Goal: Register for event/course

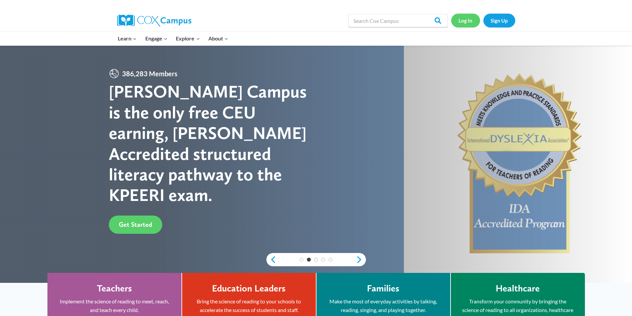
click at [465, 22] on link "Log In" at bounding box center [465, 21] width 29 height 14
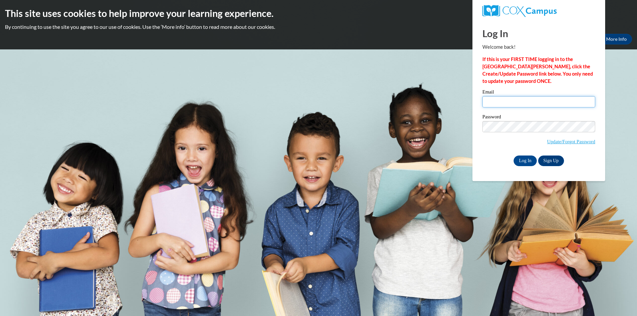
click at [497, 102] on input "Email" at bounding box center [538, 101] width 113 height 11
type input "casmith@mdek12.org"
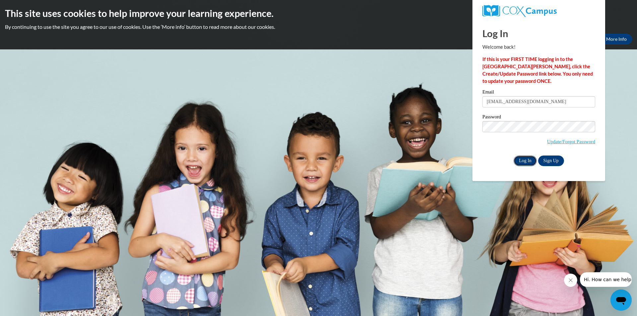
click at [524, 161] on input "Log In" at bounding box center [524, 160] width 23 height 11
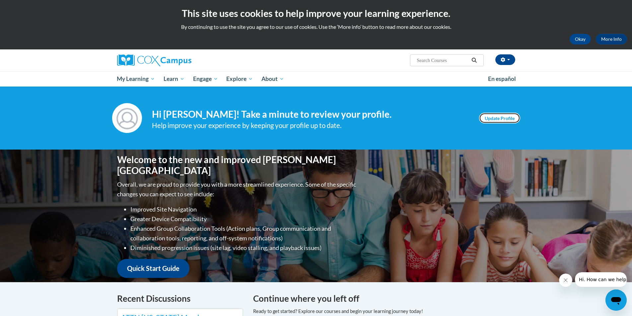
click at [503, 115] on link "Update Profile" at bounding box center [499, 118] width 41 height 11
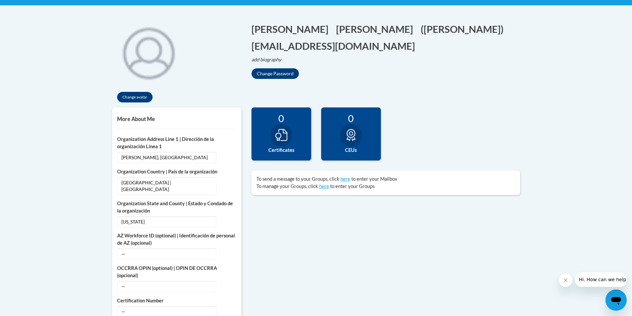
scroll to position [99, 0]
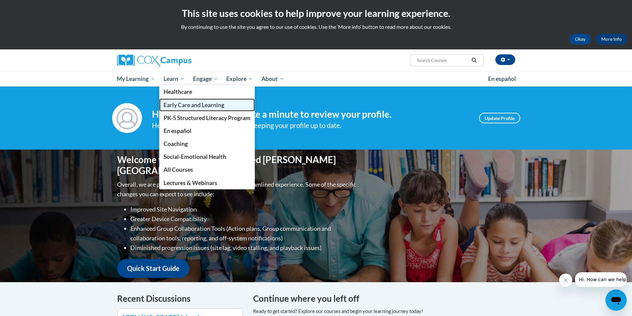
click at [177, 104] on span "Early Care and Learning" at bounding box center [193, 104] width 61 height 7
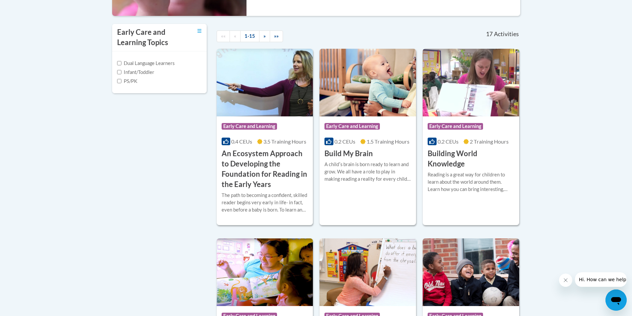
scroll to position [232, 0]
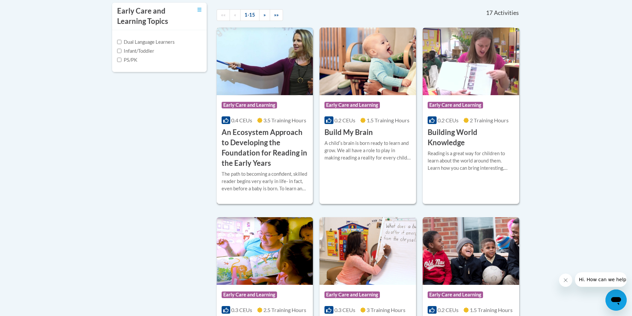
click at [253, 178] on div "The path to becoming a confident, skilled reader begins very early in life- in …" at bounding box center [264, 181] width 87 height 22
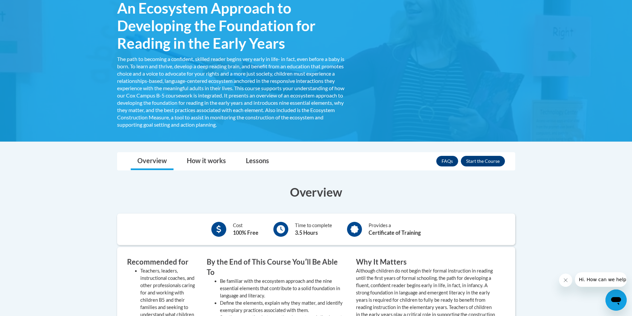
scroll to position [103, 0]
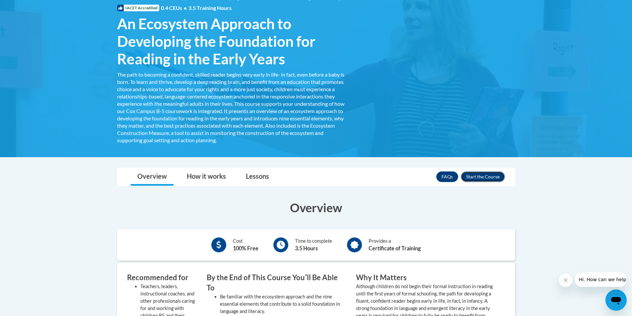
click at [484, 175] on button "Enroll" at bounding box center [482, 176] width 44 height 11
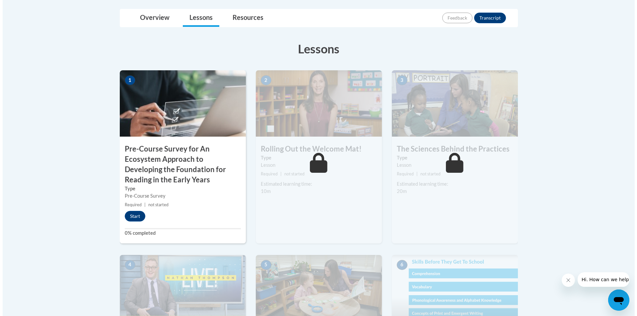
scroll to position [166, 0]
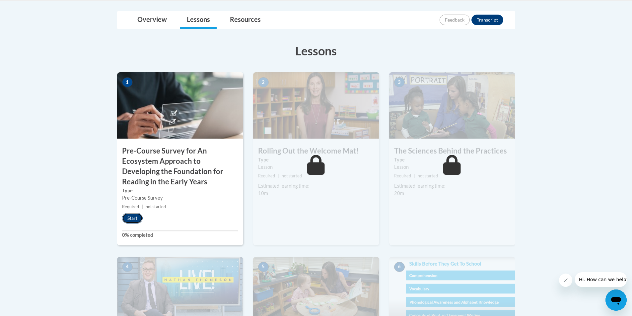
click at [130, 219] on button "Start" at bounding box center [132, 218] width 21 height 11
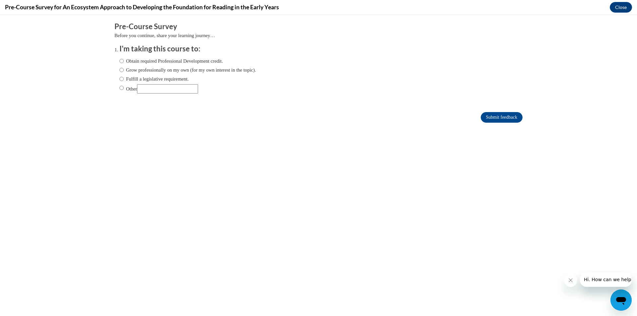
scroll to position [0, 0]
click at [119, 60] on input "Obtain required Professional Development credit." at bounding box center [121, 60] width 4 height 7
radio input "true"
click at [119, 70] on input "Grow professionally on my own (for my own interest in the topic)." at bounding box center [121, 69] width 4 height 7
radio input "true"
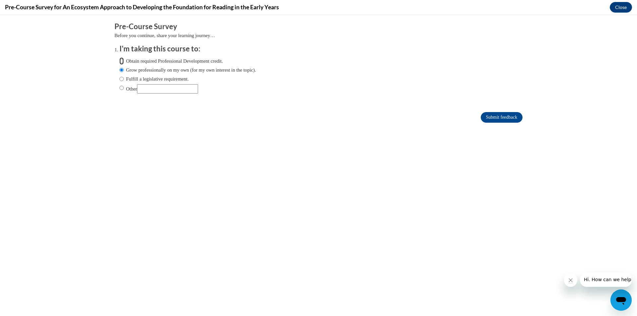
click at [119, 61] on input "Obtain required Professional Development credit." at bounding box center [121, 60] width 4 height 7
radio input "true"
click at [498, 117] on input "Submit feedback" at bounding box center [501, 117] width 42 height 11
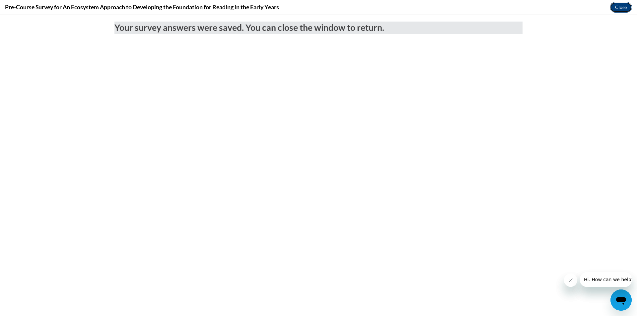
click at [614, 7] on button "Close" at bounding box center [620, 7] width 22 height 11
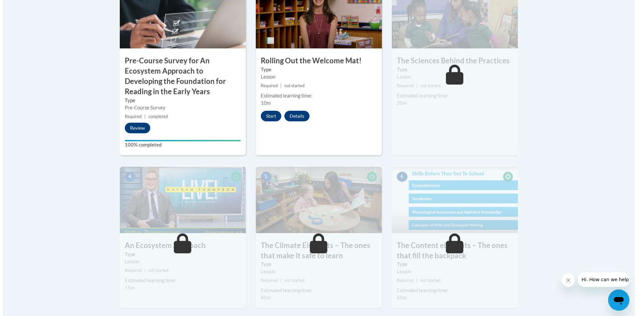
scroll to position [265, 0]
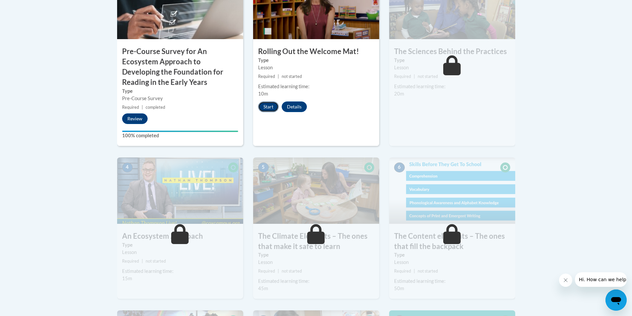
click at [270, 109] on button "Start" at bounding box center [268, 106] width 21 height 11
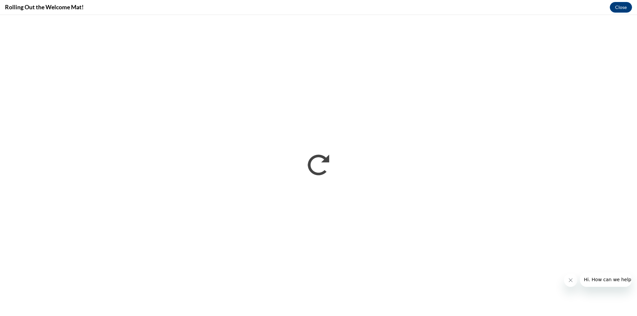
scroll to position [0, 0]
